Goal: Task Accomplishment & Management: Manage account settings

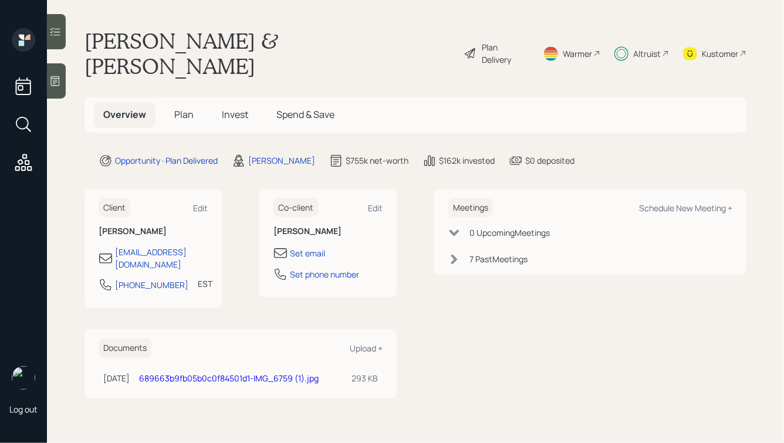
click at [238, 108] on span "Invest" at bounding box center [235, 114] width 26 height 13
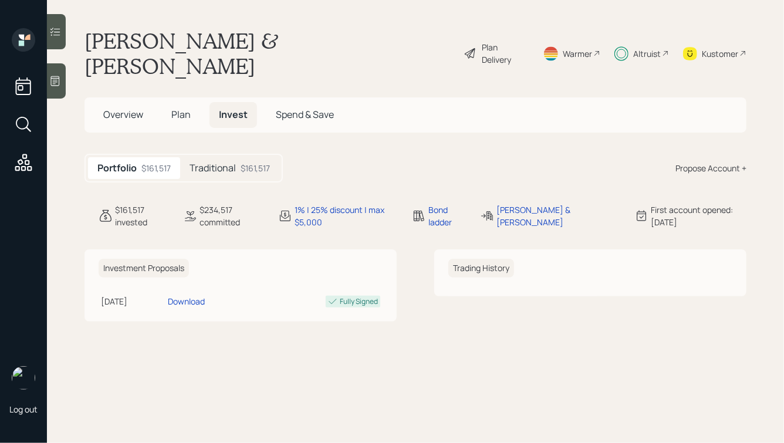
click at [235, 162] on h5 "Traditional" at bounding box center [212, 167] width 46 height 11
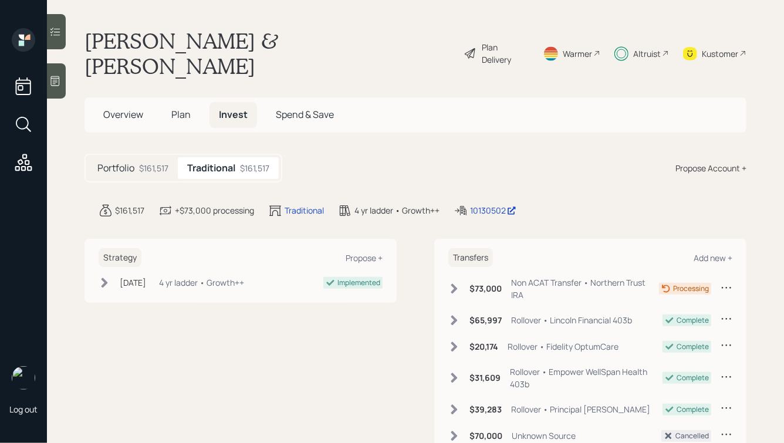
click at [644, 48] on div "Altruist" at bounding box center [647, 54] width 28 height 12
